Goal: Obtain resource: Download file/media

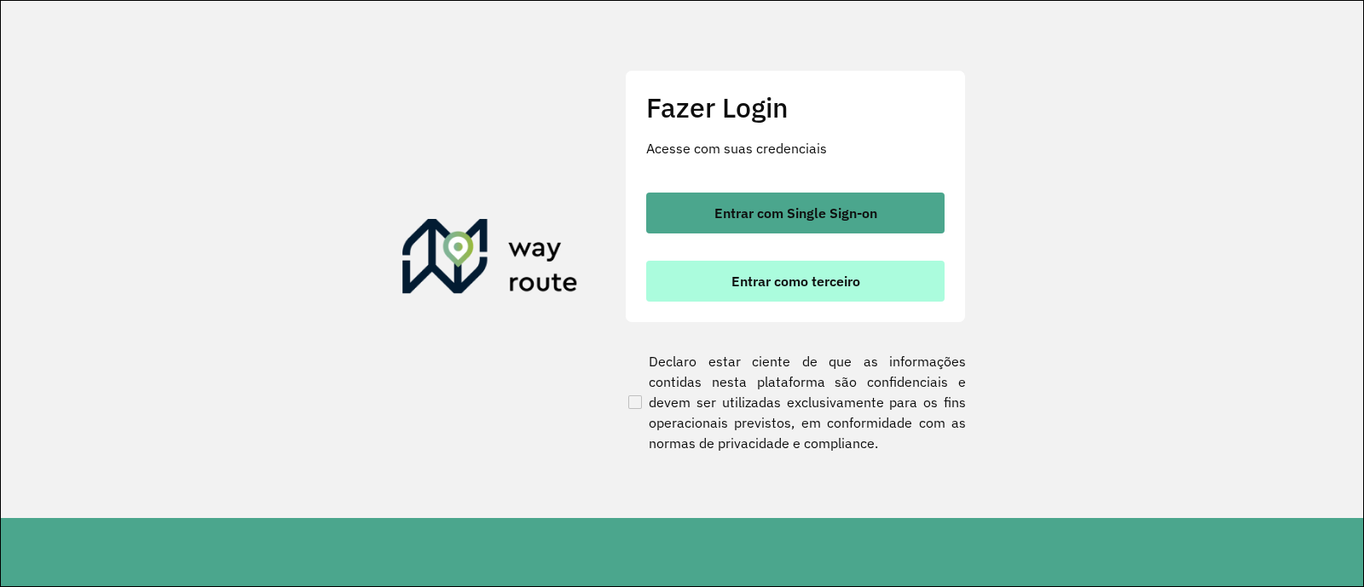
click at [787, 288] on span "Entrar como terceiro" at bounding box center [795, 281] width 129 height 14
click at [750, 275] on span "Entrar como terceiro" at bounding box center [795, 281] width 129 height 14
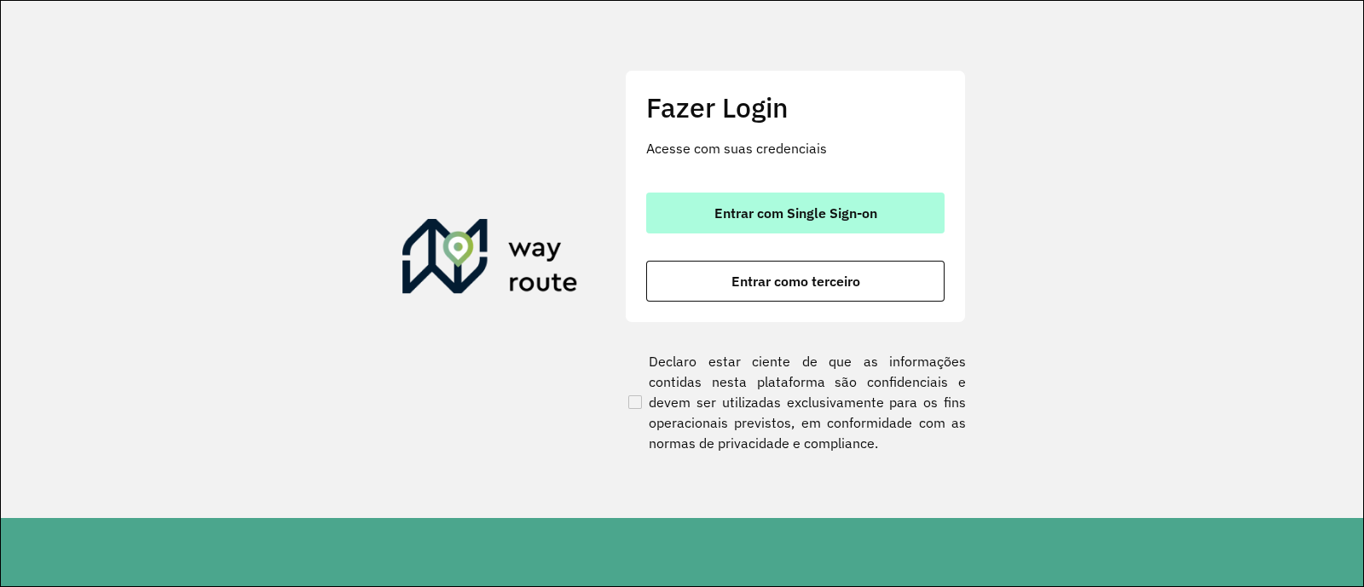
click at [789, 210] on span "Entrar com Single Sign-on" at bounding box center [795, 213] width 163 height 14
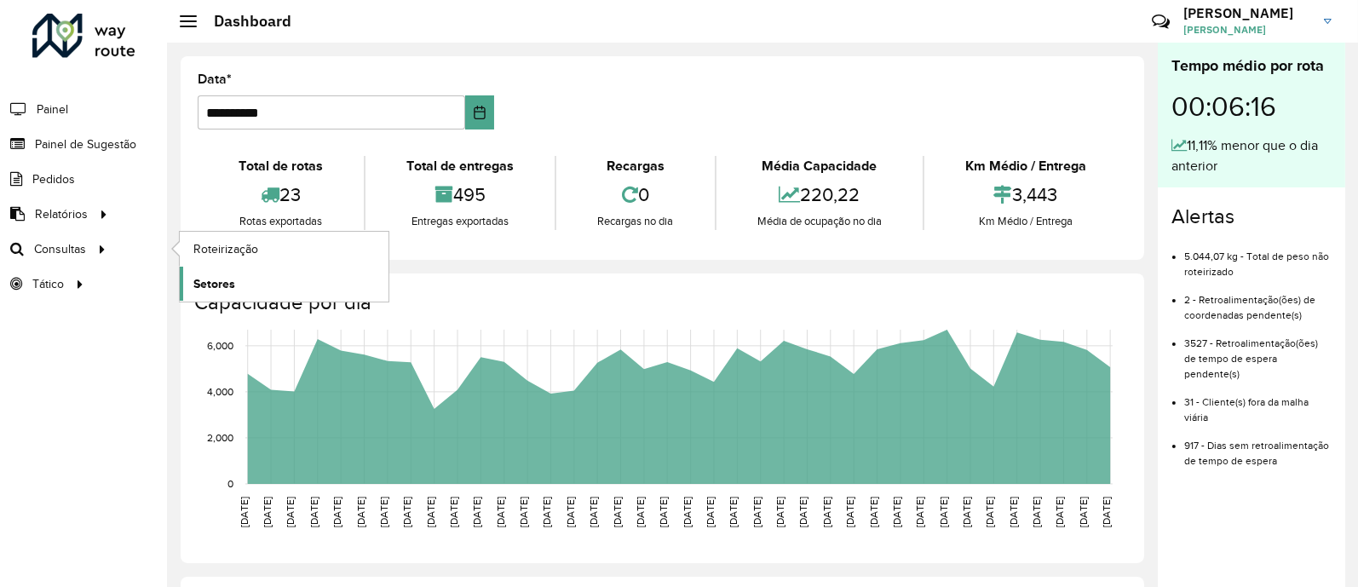
click at [218, 286] on span "Setores" at bounding box center [214, 284] width 42 height 18
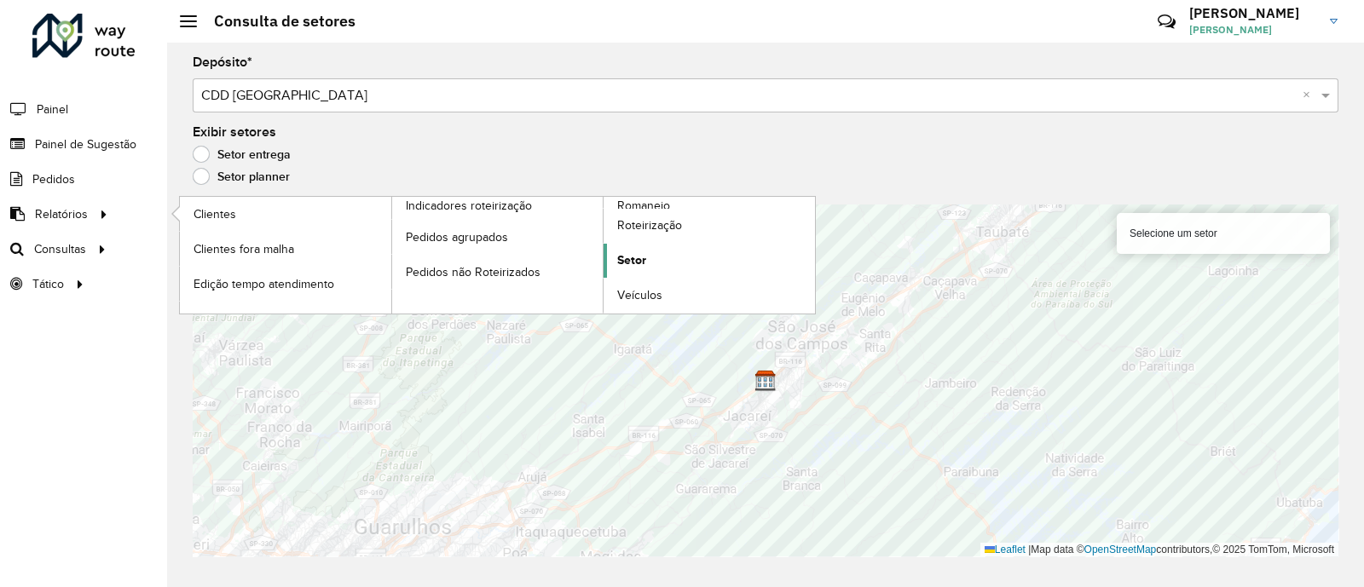
click at [624, 257] on span "Setor" at bounding box center [631, 260] width 29 height 18
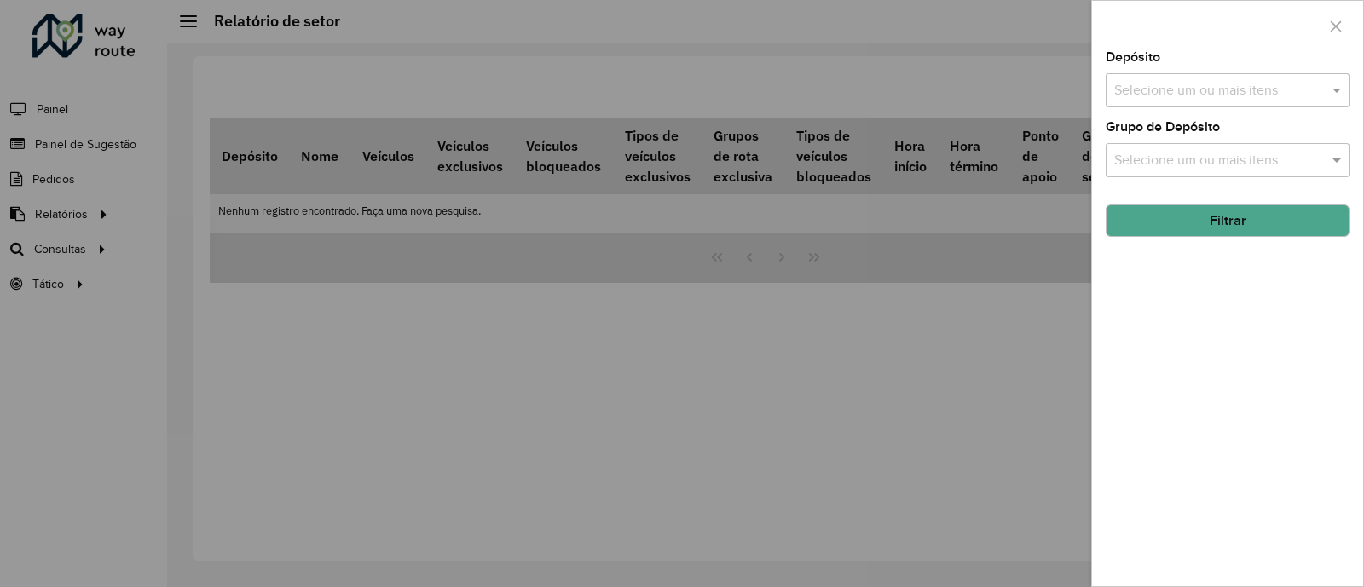
click at [1154, 112] on div "Depósito Selecione um ou mais itens Grupo de Depósito Selecione um ou mais iten…" at bounding box center [1227, 318] width 271 height 535
click at [1186, 100] on input "text" at bounding box center [1219, 91] width 218 height 20
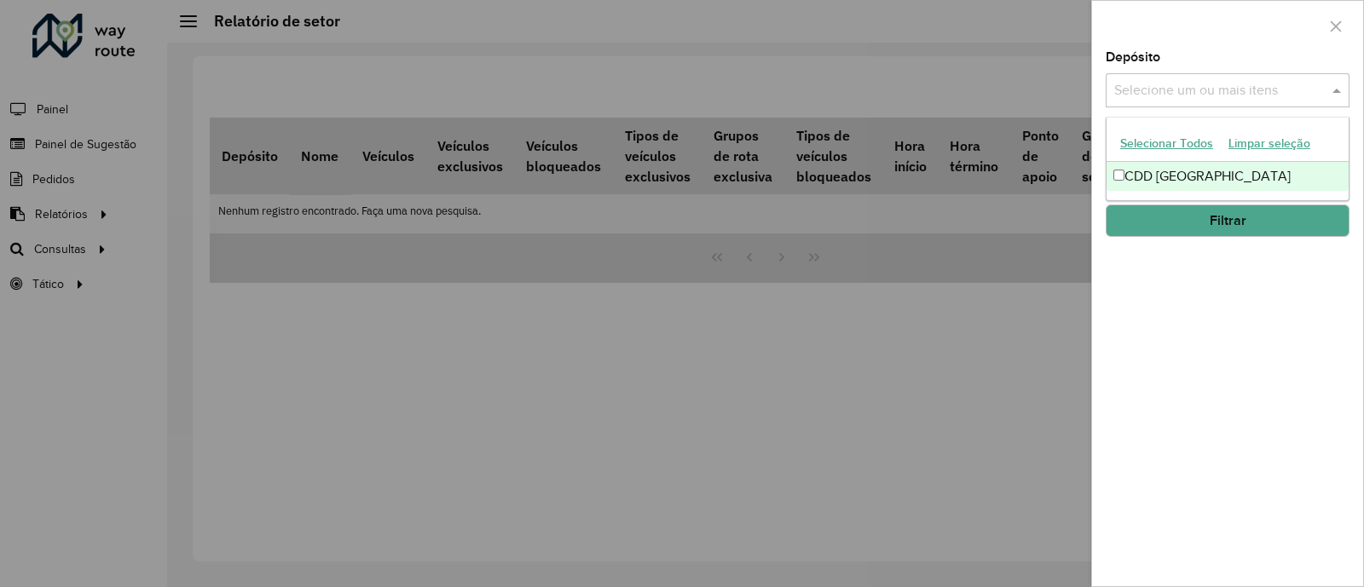
click at [1168, 171] on div "CDD [GEOGRAPHIC_DATA]" at bounding box center [1227, 176] width 242 height 29
click at [1179, 211] on button "Filtrar" at bounding box center [1227, 221] width 244 height 32
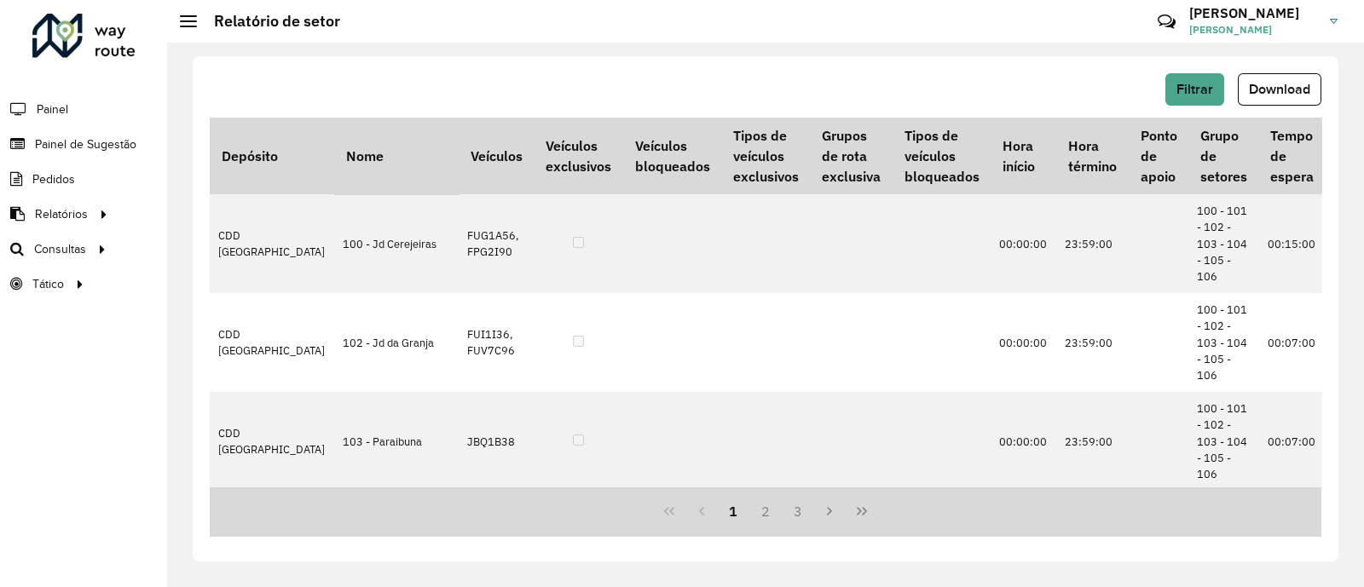
click at [1266, 106] on div "Filtrar Download" at bounding box center [765, 95] width 1111 height 44
click at [1280, 82] on span "Download" at bounding box center [1278, 89] width 61 height 14
